Goal: Task Accomplishment & Management: Manage account settings

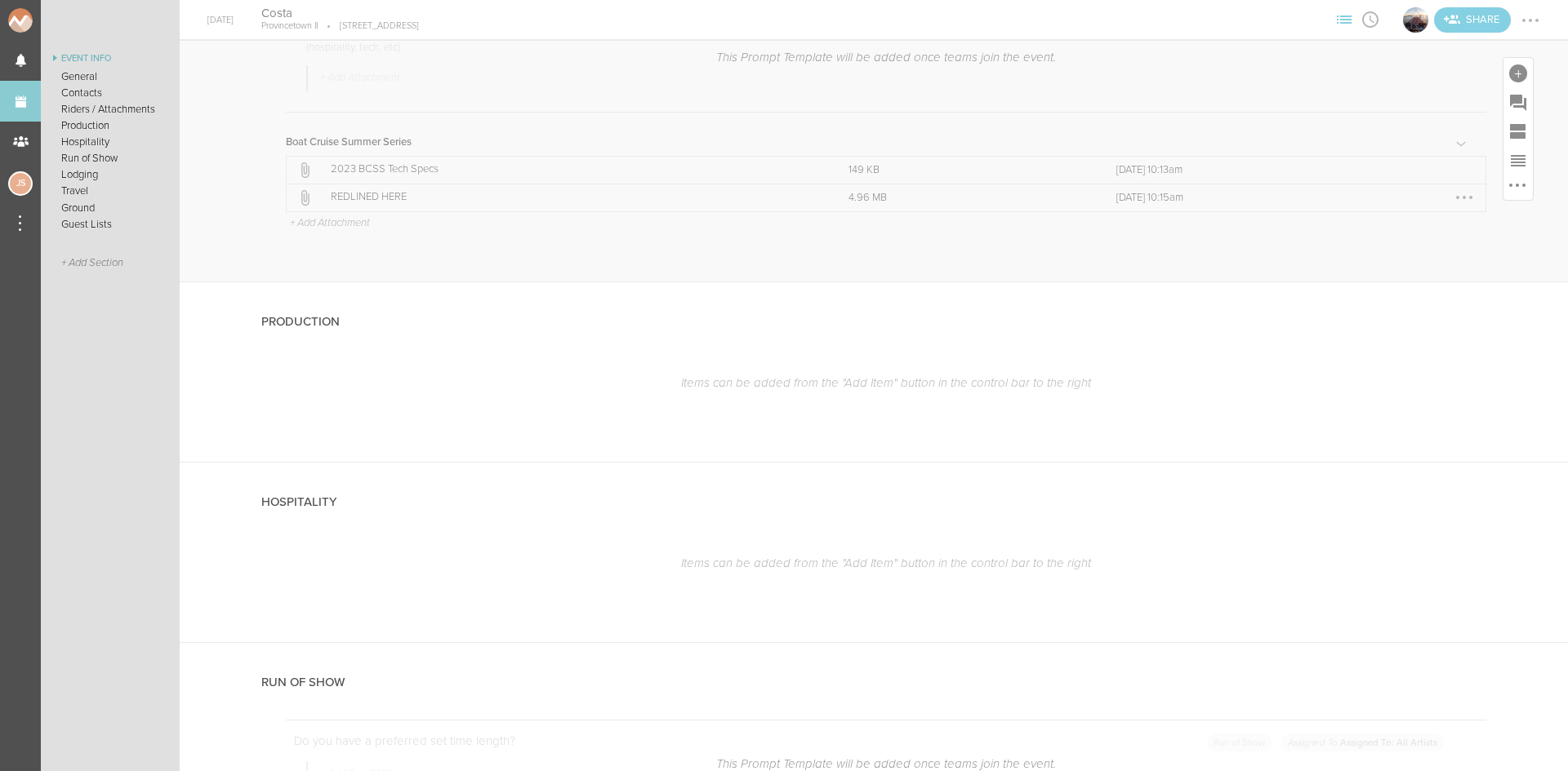
scroll to position [2173, 0]
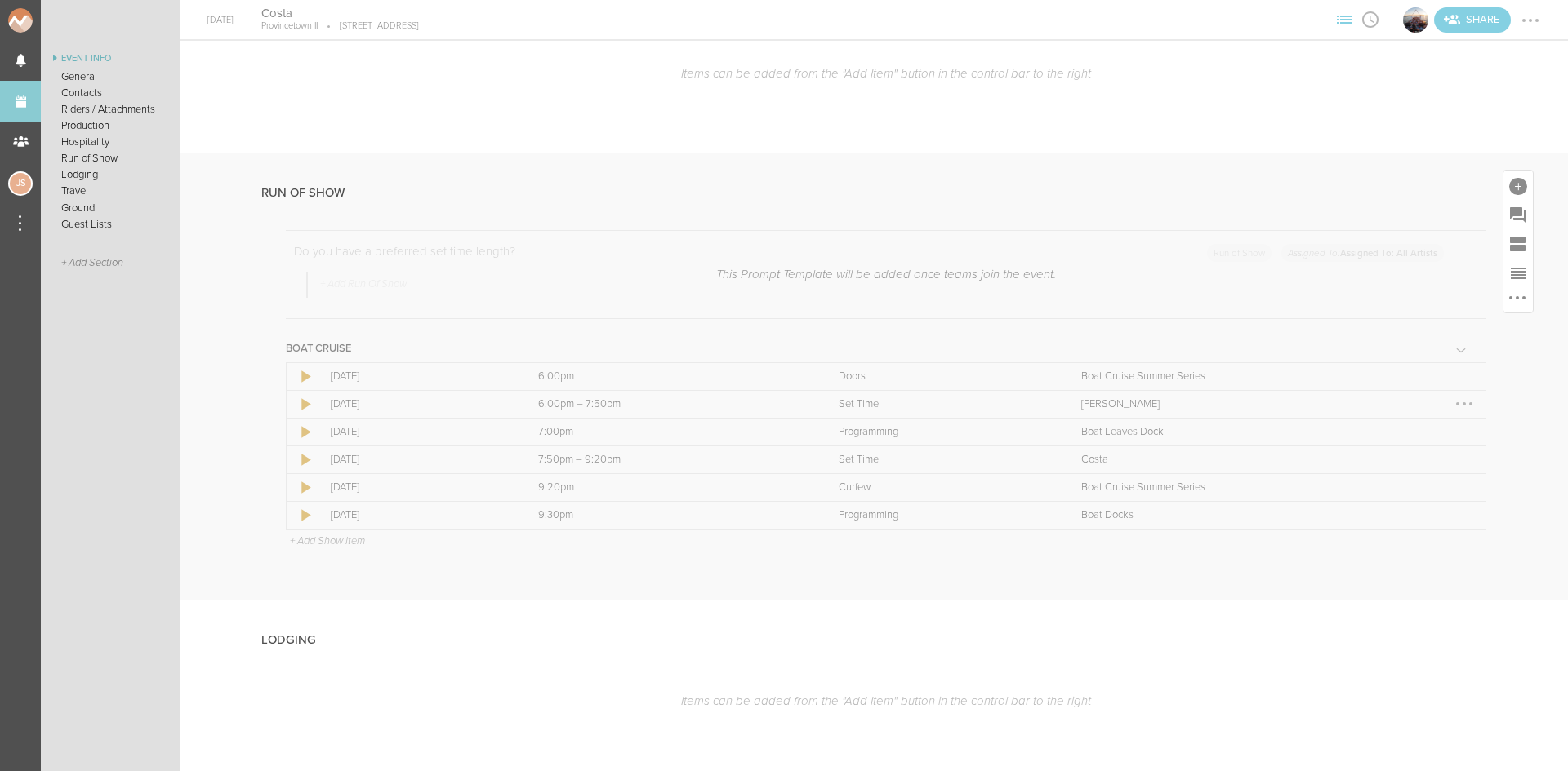
click at [1451, 403] on div at bounding box center [1464, 404] width 27 height 27
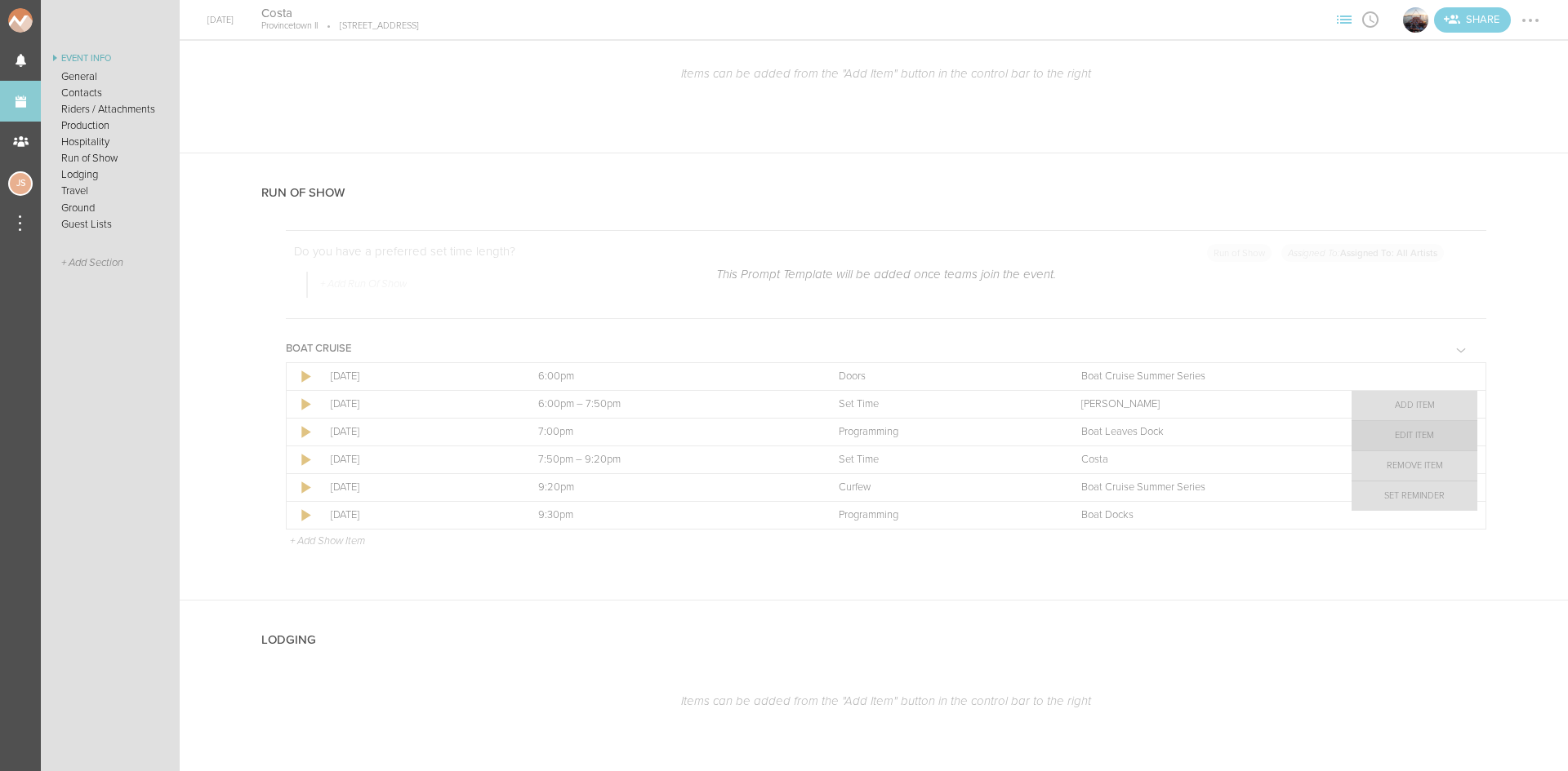
click at [1395, 439] on link "Edit Item" at bounding box center [1414, 436] width 126 height 29
select select "Set Time"
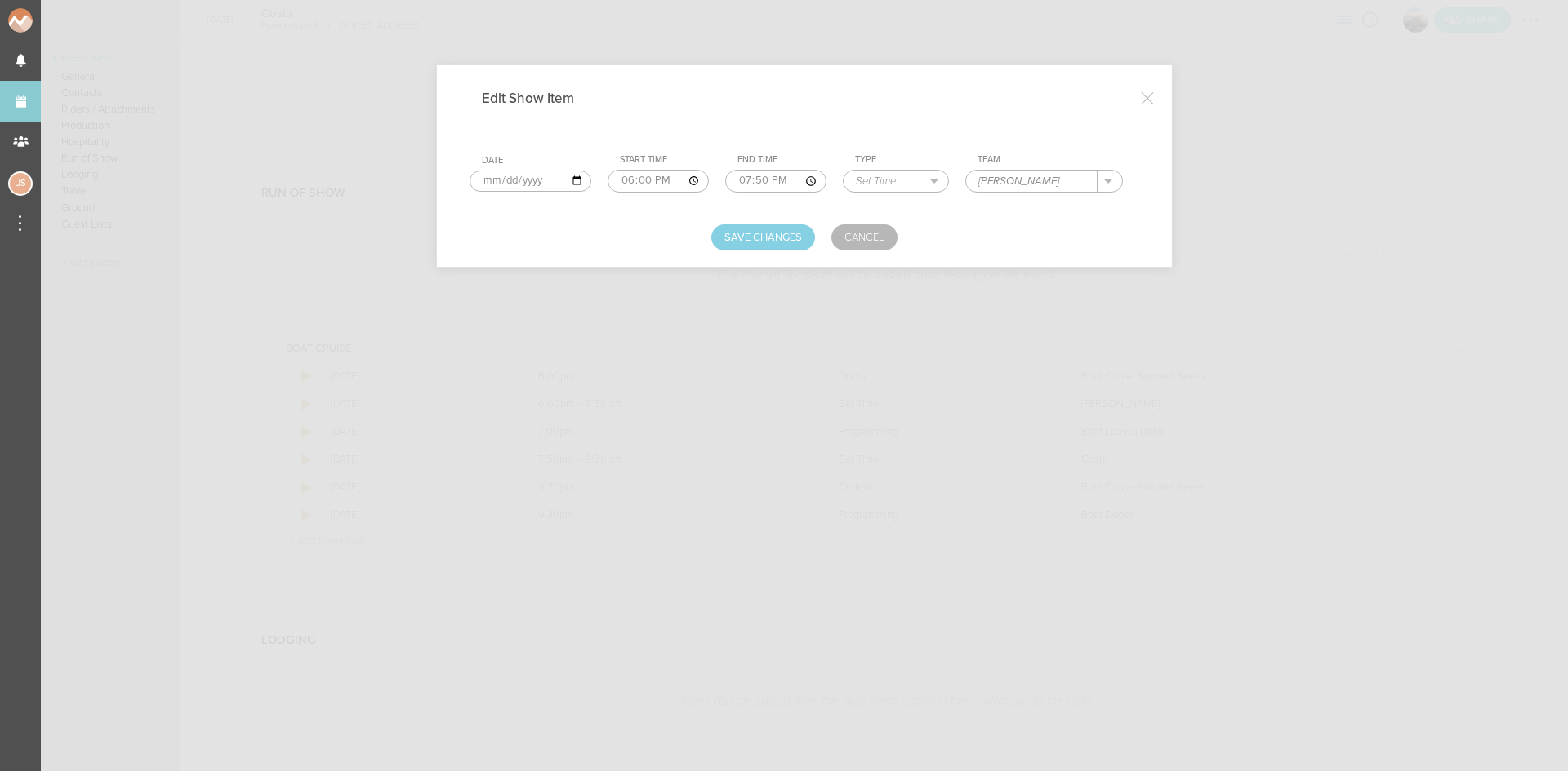
click at [641, 175] on input "18:00" at bounding box center [658, 181] width 102 height 23
type input "18:50"
click at [766, 244] on button "Save Changes" at bounding box center [763, 238] width 103 height 27
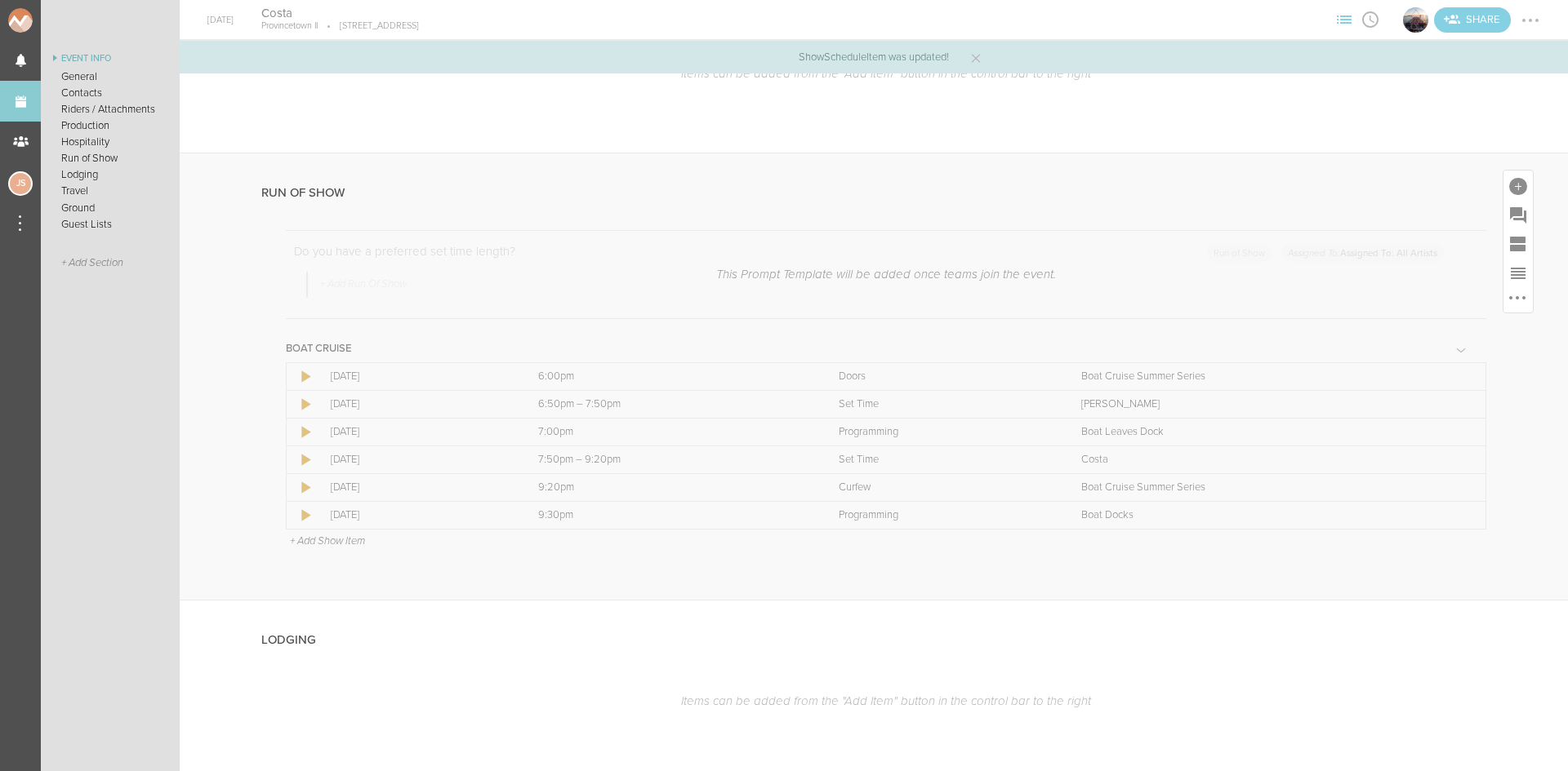
click at [338, 541] on p "+ Add Show Item" at bounding box center [327, 541] width 75 height 13
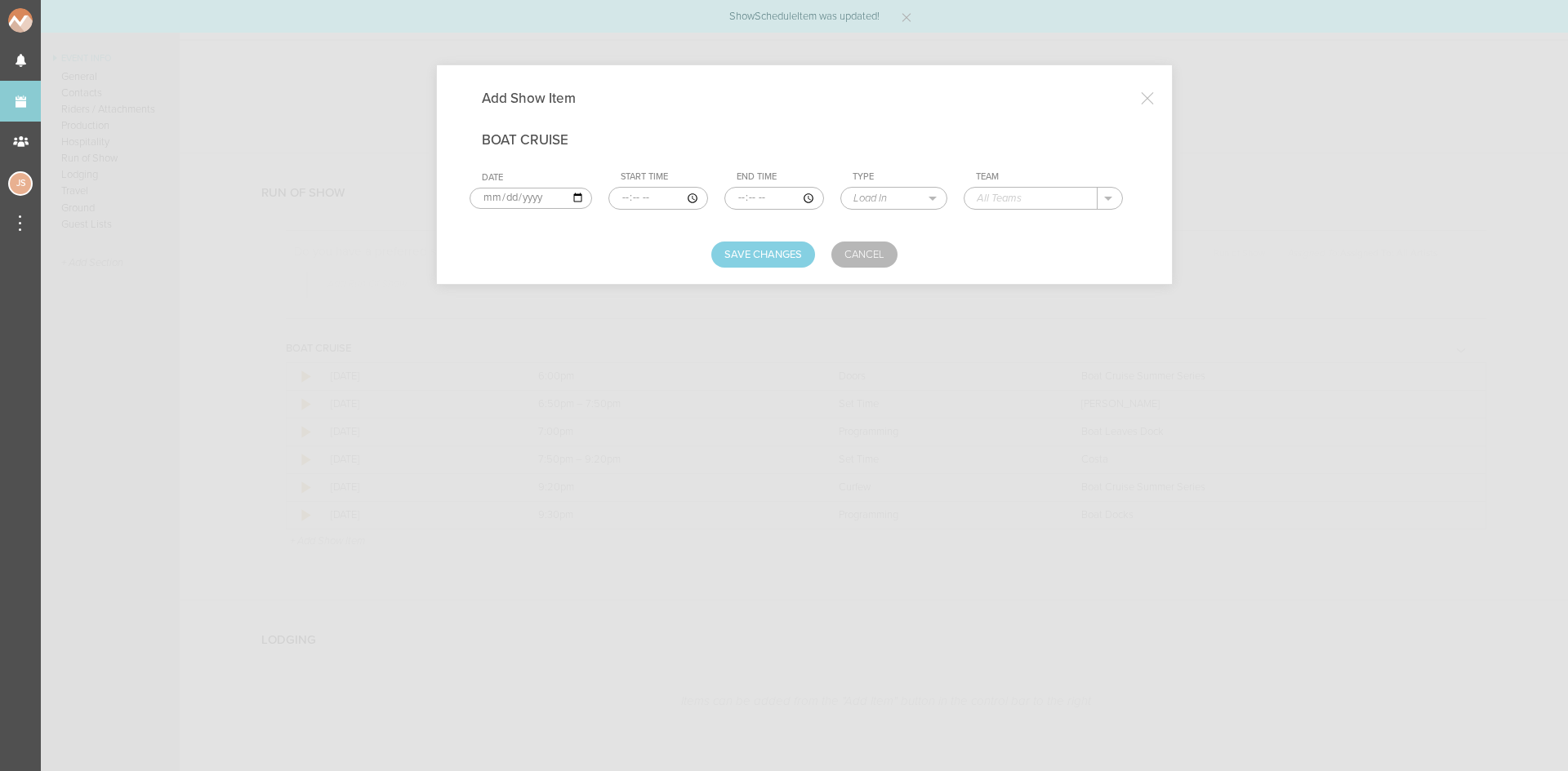
click at [612, 199] on input "time" at bounding box center [658, 198] width 99 height 23
type input "18:00"
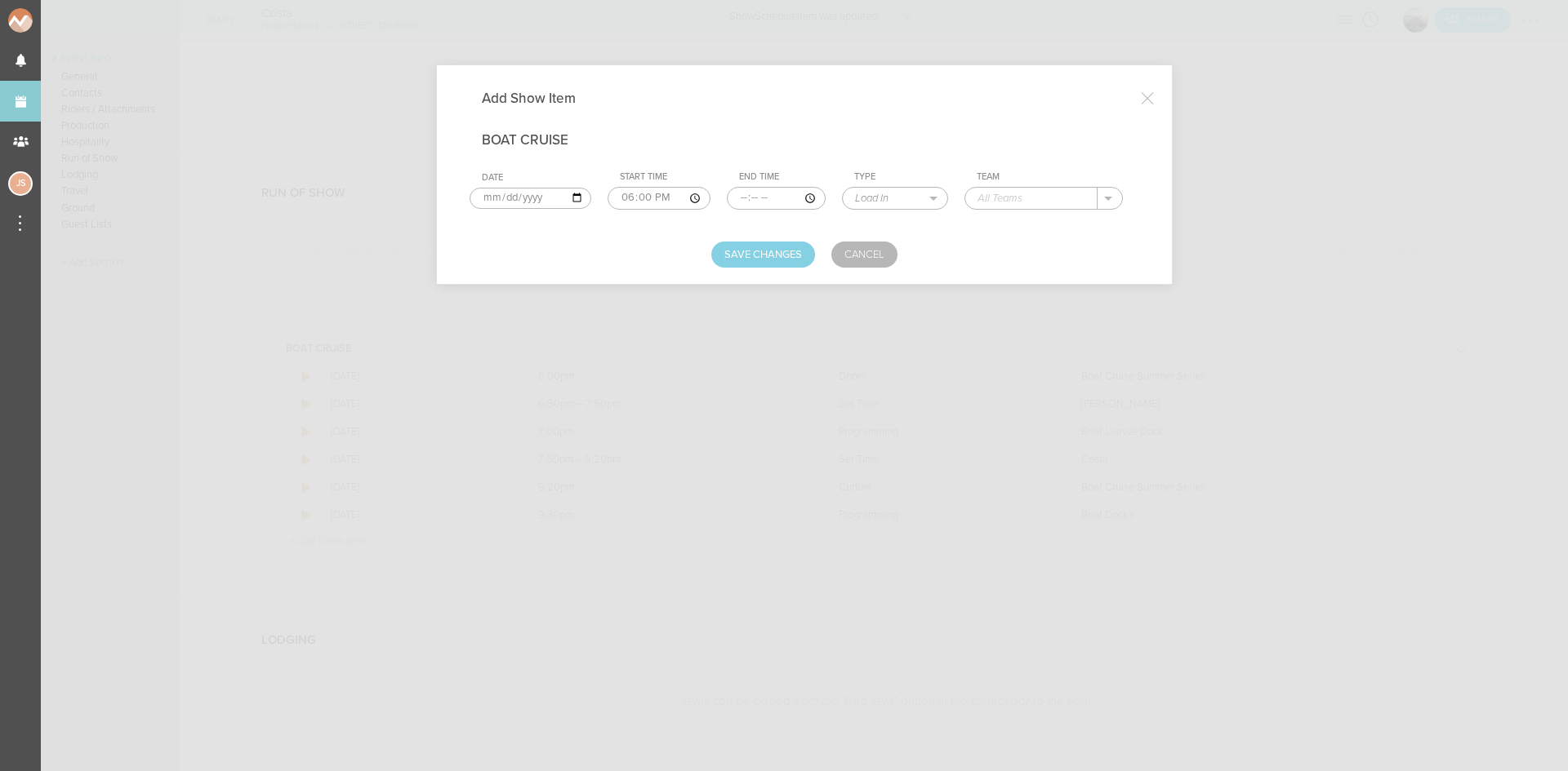
type input "18:50"
click at [904, 203] on select "Load In Soundcheck Line Check Programming Doors Set Time Changeover Curfew Load…" at bounding box center [895, 198] width 103 height 21
select select "Set Time"
click at [844, 188] on select "Load In Soundcheck Line Check Programming Doors Set Time Changeover Curfew Load…" at bounding box center [895, 198] width 103 height 21
click at [1014, 191] on input "text" at bounding box center [1032, 198] width 132 height 21
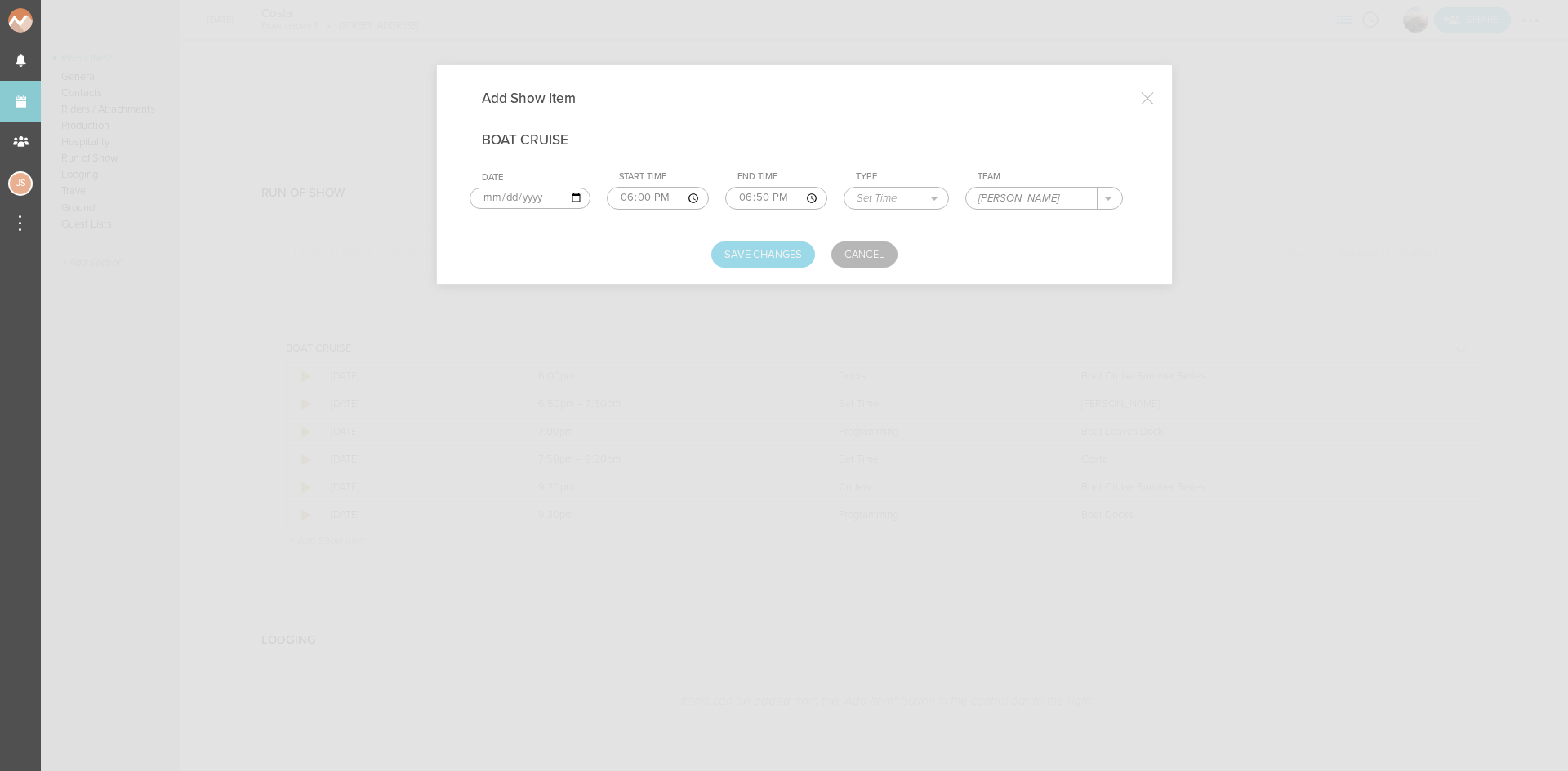
type input "[PERSON_NAME]"
drag, startPoint x: 780, startPoint y: 245, endPoint x: 777, endPoint y: 289, distance: 44.1
click at [779, 245] on button "Save Changes" at bounding box center [763, 255] width 103 height 27
